Goal: Task Accomplishment & Management: Use online tool/utility

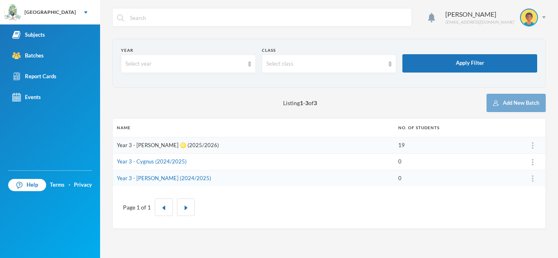
click at [150, 147] on link "Year 3 - [PERSON_NAME] ♌️ (2025/2026)" at bounding box center [168, 145] width 102 height 7
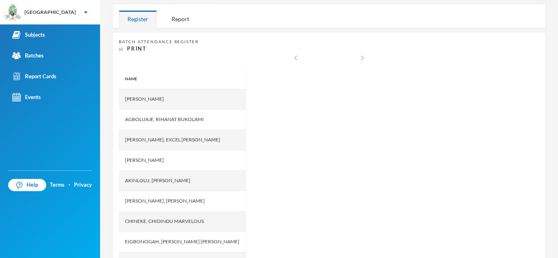
scroll to position [131, 0]
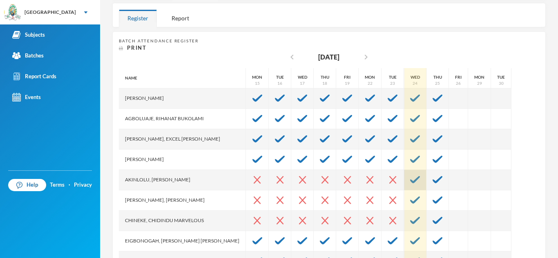
click at [410, 183] on img at bounding box center [415, 179] width 10 height 7
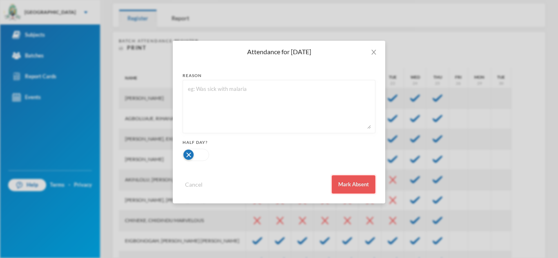
click at [363, 189] on button "Mark Absent" at bounding box center [354, 185] width 44 height 18
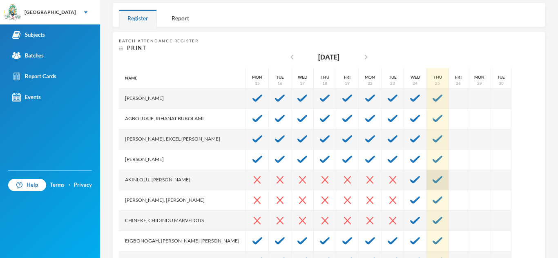
click at [432, 182] on img at bounding box center [437, 179] width 10 height 7
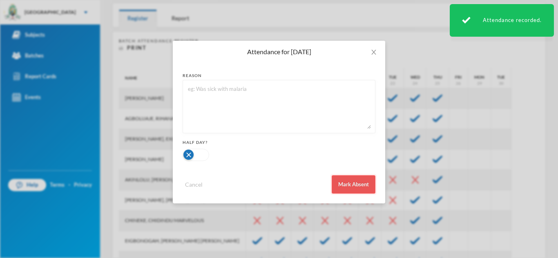
click at [347, 185] on button "Mark Absent" at bounding box center [354, 185] width 44 height 18
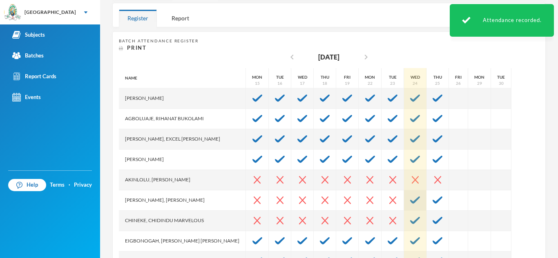
click at [410, 203] on img at bounding box center [415, 200] width 10 height 7
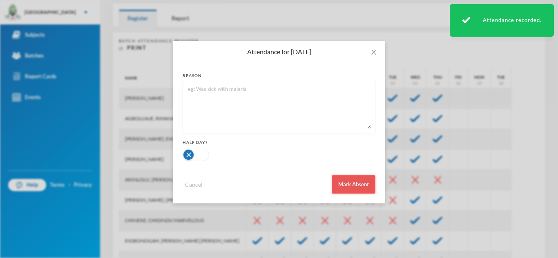
click at [357, 189] on button "Mark Absent" at bounding box center [354, 185] width 44 height 18
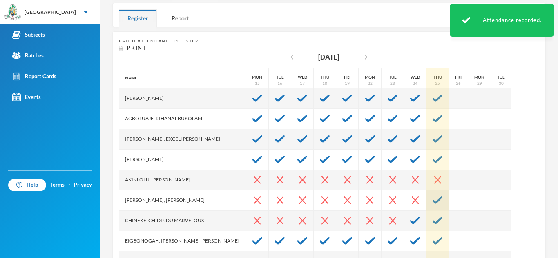
click at [432, 197] on img at bounding box center [437, 200] width 10 height 7
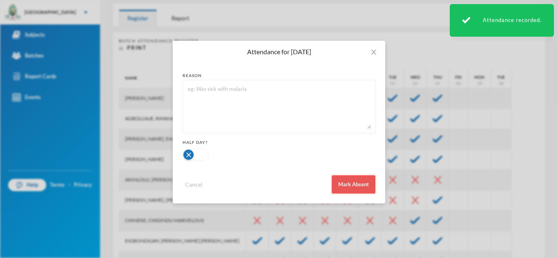
click at [365, 187] on button "Mark Absent" at bounding box center [354, 185] width 44 height 18
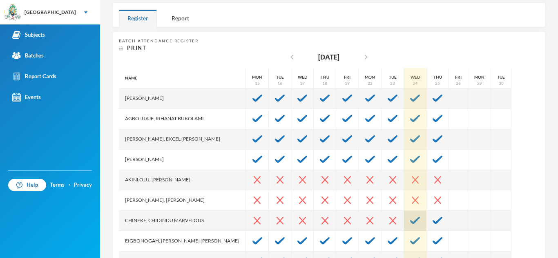
click at [404, 217] on div at bounding box center [415, 221] width 22 height 20
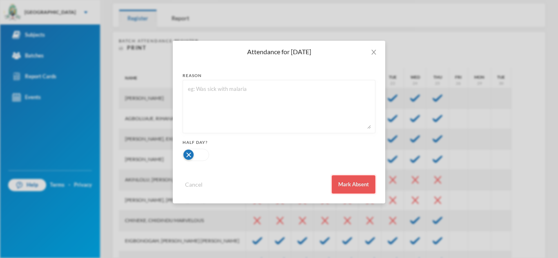
click at [360, 189] on button "Mark Absent" at bounding box center [354, 185] width 44 height 18
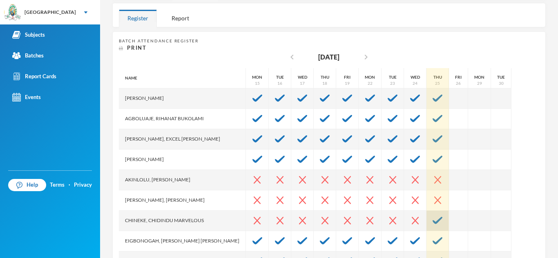
click at [432, 221] on img at bounding box center [437, 220] width 10 height 7
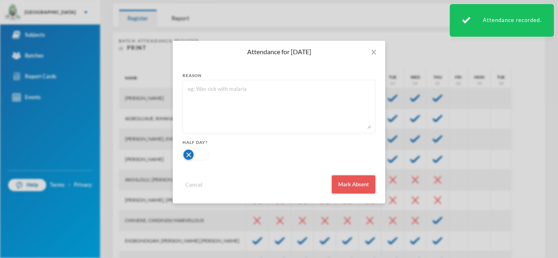
click at [347, 182] on button "Mark Absent" at bounding box center [354, 185] width 44 height 18
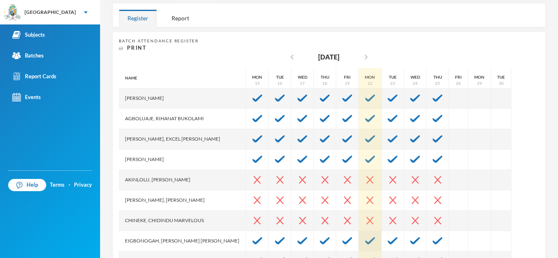
drag, startPoint x: 366, startPoint y: 165, endPoint x: 352, endPoint y: 234, distance: 70.2
click at [352, 234] on div "Name [PERSON_NAME], [PERSON_NAME], Excel [PERSON_NAME], [PERSON_NAME], [PERSON_…" at bounding box center [329, 170] width 420 height 204
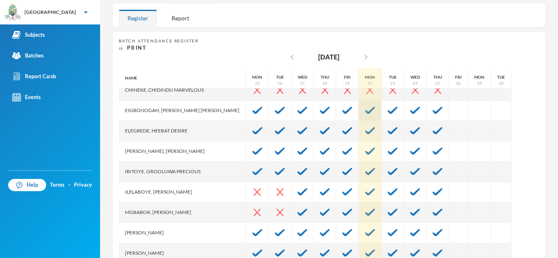
scroll to position [147, 0]
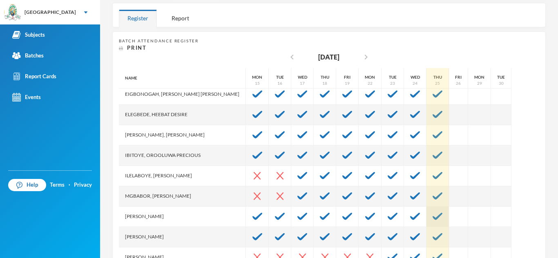
click at [432, 217] on img at bounding box center [437, 216] width 10 height 7
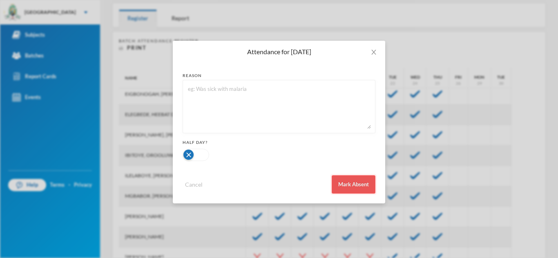
click at [358, 185] on button "Mark Absent" at bounding box center [354, 185] width 44 height 18
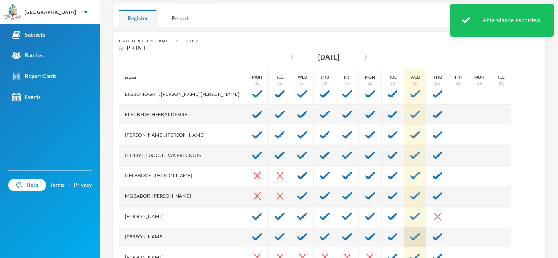
click at [410, 236] on img at bounding box center [415, 237] width 10 height 7
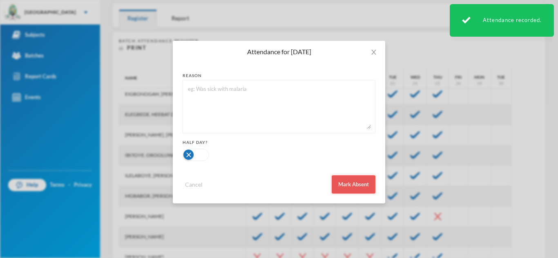
click at [361, 186] on button "Mark Absent" at bounding box center [354, 185] width 44 height 18
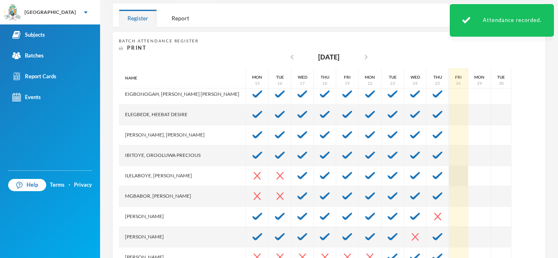
drag, startPoint x: 424, startPoint y: 127, endPoint x: 426, endPoint y: 182, distance: 55.2
click at [449, 182] on div "Fri 26" at bounding box center [458, 156] width 19 height 470
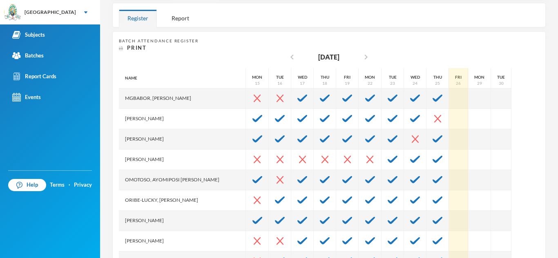
scroll to position [261, 0]
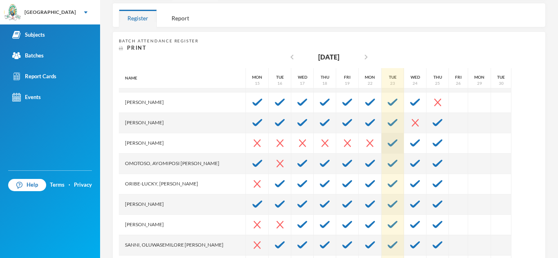
click at [381, 149] on div at bounding box center [392, 144] width 22 height 20
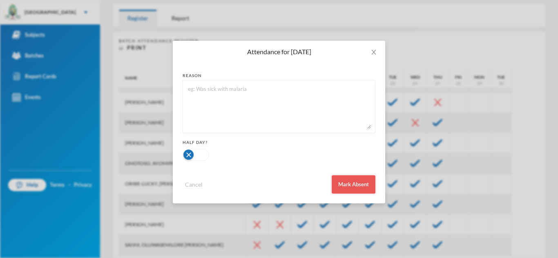
click at [346, 186] on button "Mark Absent" at bounding box center [354, 185] width 44 height 18
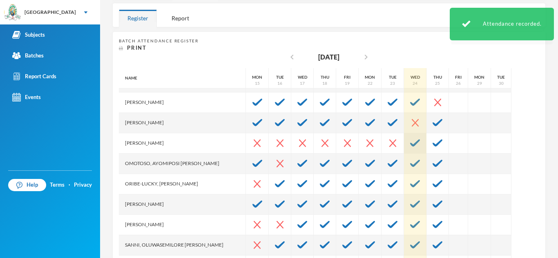
click at [410, 145] on img at bounding box center [415, 143] width 10 height 7
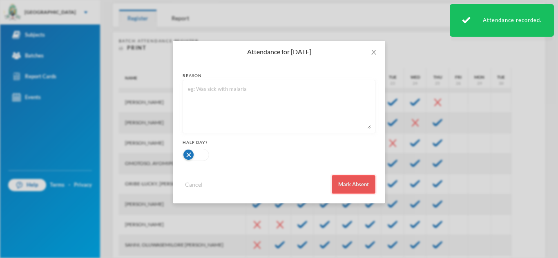
click at [358, 185] on button "Mark Absent" at bounding box center [354, 185] width 44 height 18
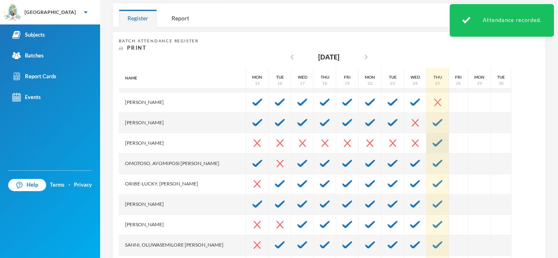
click at [432, 143] on img at bounding box center [437, 143] width 10 height 7
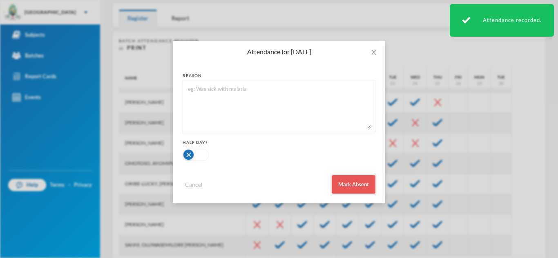
click at [370, 180] on button "Mark Absent" at bounding box center [354, 185] width 44 height 18
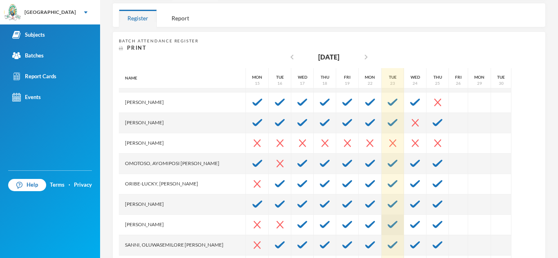
drag, startPoint x: 370, startPoint y: 180, endPoint x: 370, endPoint y: 225, distance: 44.1
click at [381, 225] on div "Tue 23" at bounding box center [392, 42] width 22 height 470
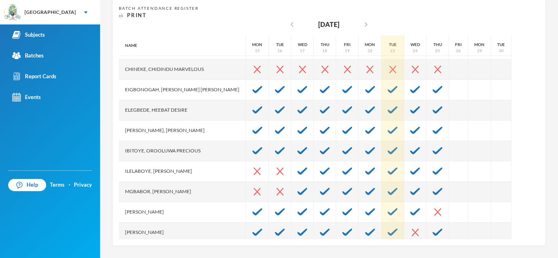
scroll to position [118, 0]
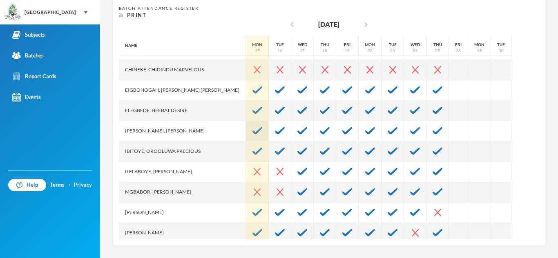
click at [252, 131] on img at bounding box center [257, 130] width 10 height 7
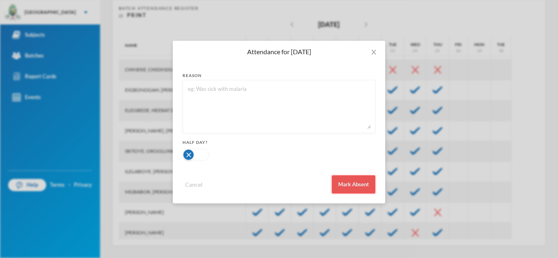
click at [357, 192] on button "Mark Absent" at bounding box center [354, 185] width 44 height 18
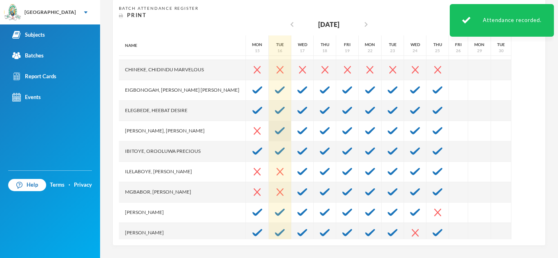
click at [275, 133] on img at bounding box center [280, 130] width 10 height 7
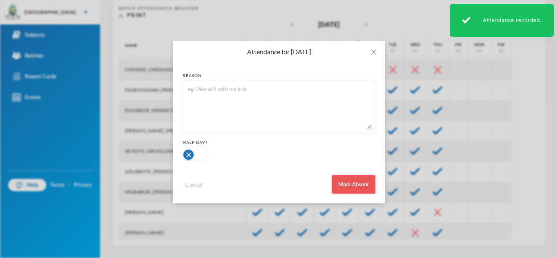
click at [352, 185] on button "Mark Absent" at bounding box center [354, 185] width 44 height 18
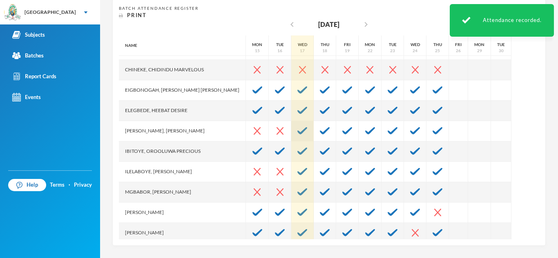
click at [297, 133] on img at bounding box center [302, 130] width 10 height 7
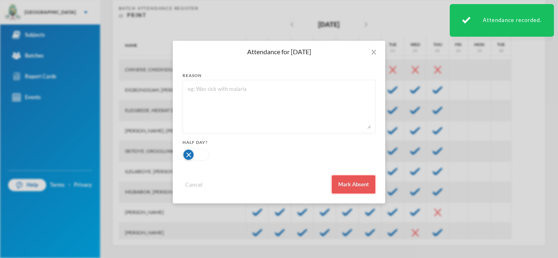
click at [343, 181] on button "Mark Absent" at bounding box center [354, 185] width 44 height 18
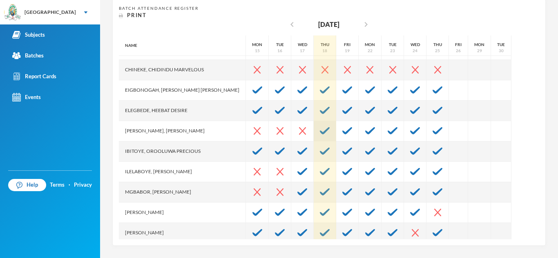
click at [320, 130] on img at bounding box center [325, 130] width 10 height 7
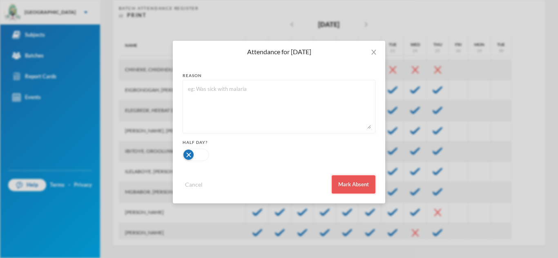
click at [348, 187] on button "Mark Absent" at bounding box center [354, 185] width 44 height 18
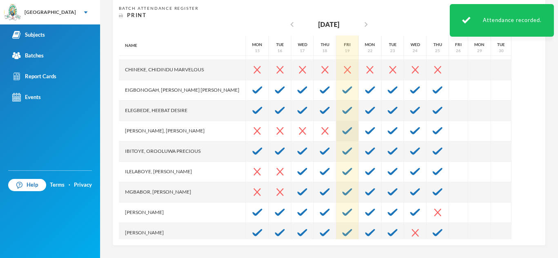
click at [336, 131] on div at bounding box center [347, 131] width 22 height 20
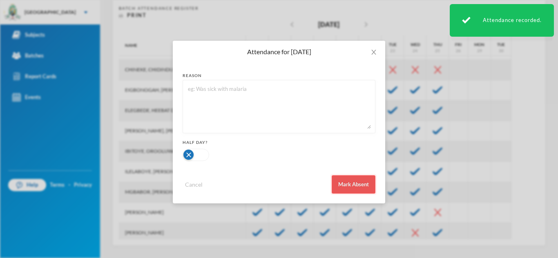
click at [350, 181] on button "Mark Absent" at bounding box center [354, 185] width 44 height 18
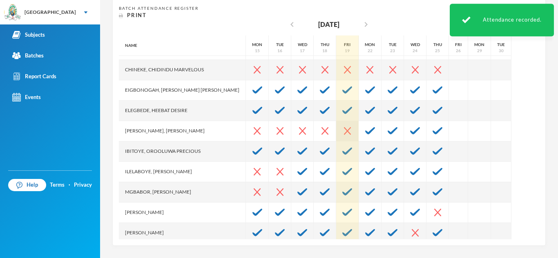
click at [344, 135] on img at bounding box center [347, 131] width 7 height 8
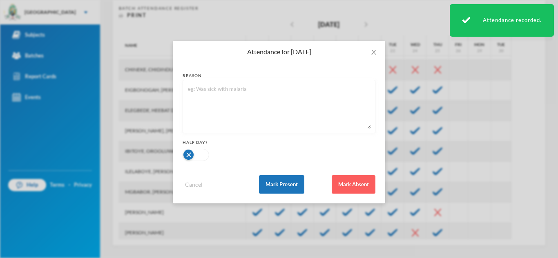
click at [464, 104] on div "Attendance for [DATE] reason Half Day? Mark Present Cancel Mark Absent" at bounding box center [279, 129] width 558 height 258
click at [374, 51] on icon "icon: close" at bounding box center [373, 52] width 4 height 5
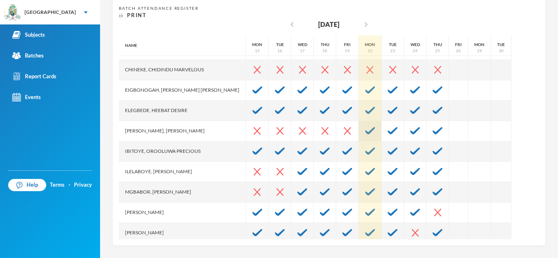
click at [365, 131] on img at bounding box center [370, 130] width 10 height 7
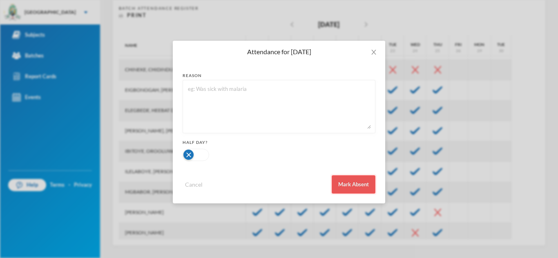
click at [350, 179] on button "Mark Absent" at bounding box center [354, 185] width 44 height 18
